Goal: Navigation & Orientation: Find specific page/section

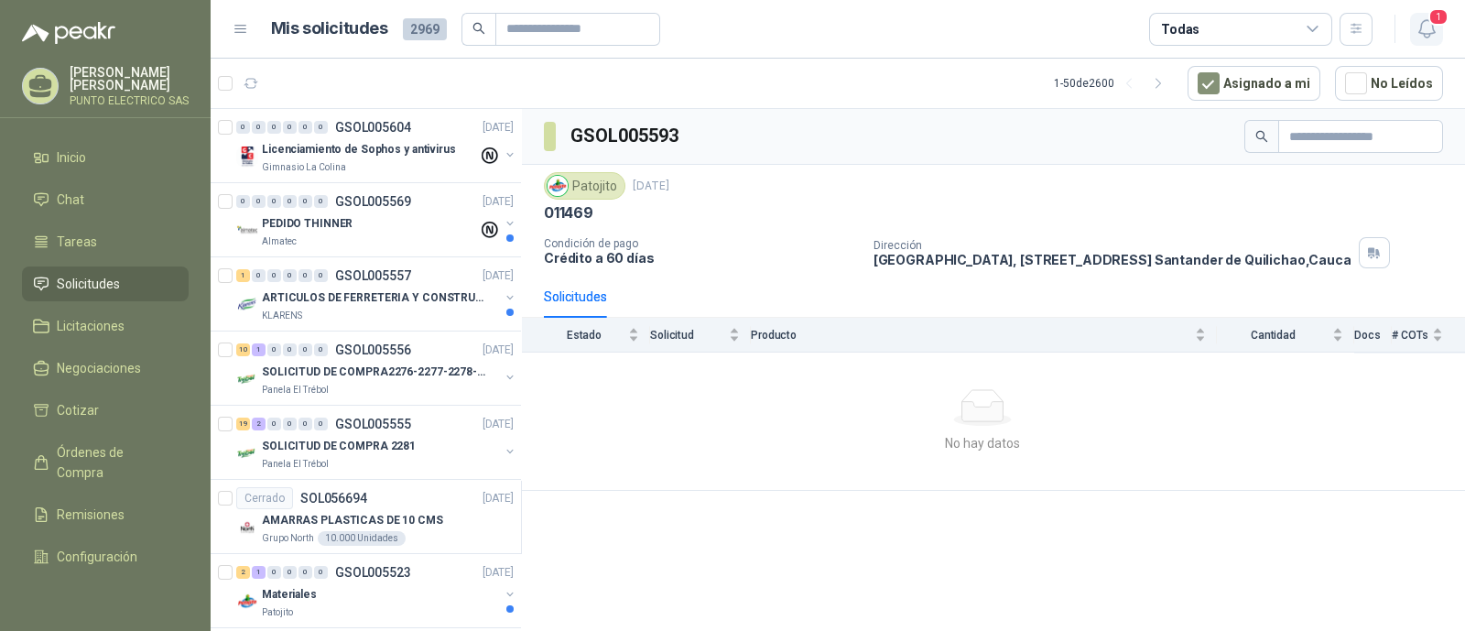
click at [1436, 30] on icon "button" at bounding box center [1426, 28] width 23 height 23
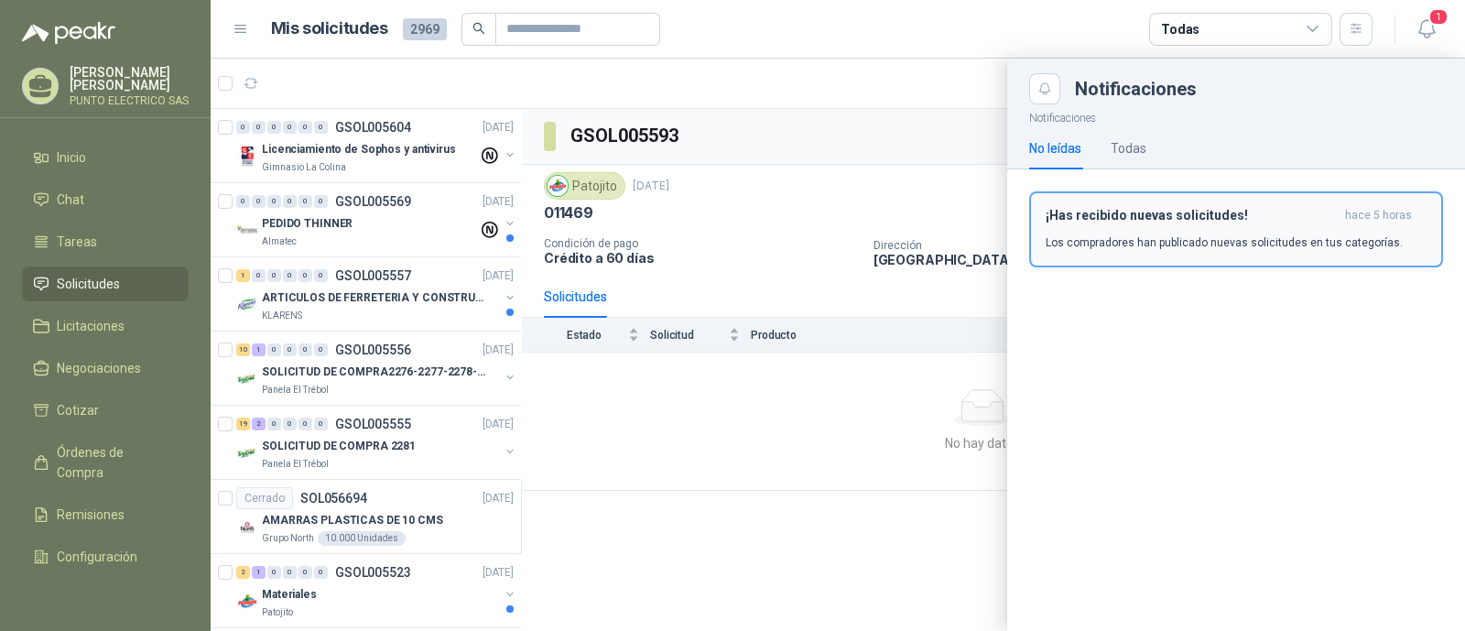
click at [1146, 215] on h3 "¡Has recibido nuevas solicitudes!" at bounding box center [1192, 216] width 292 height 16
